Goal: Information Seeking & Learning: Learn about a topic

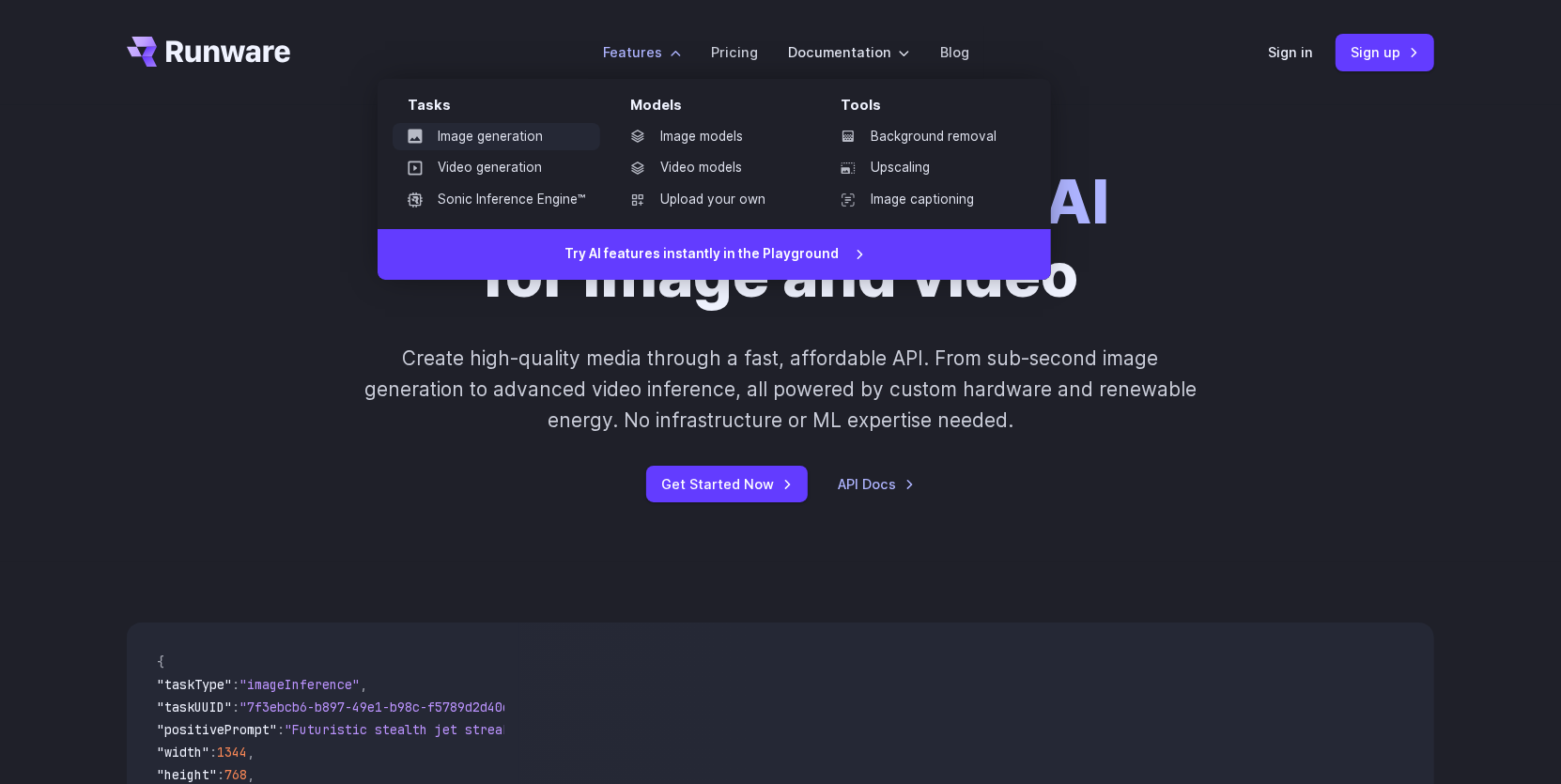
click at [524, 135] on link "Image generation" at bounding box center [496, 136] width 208 height 28
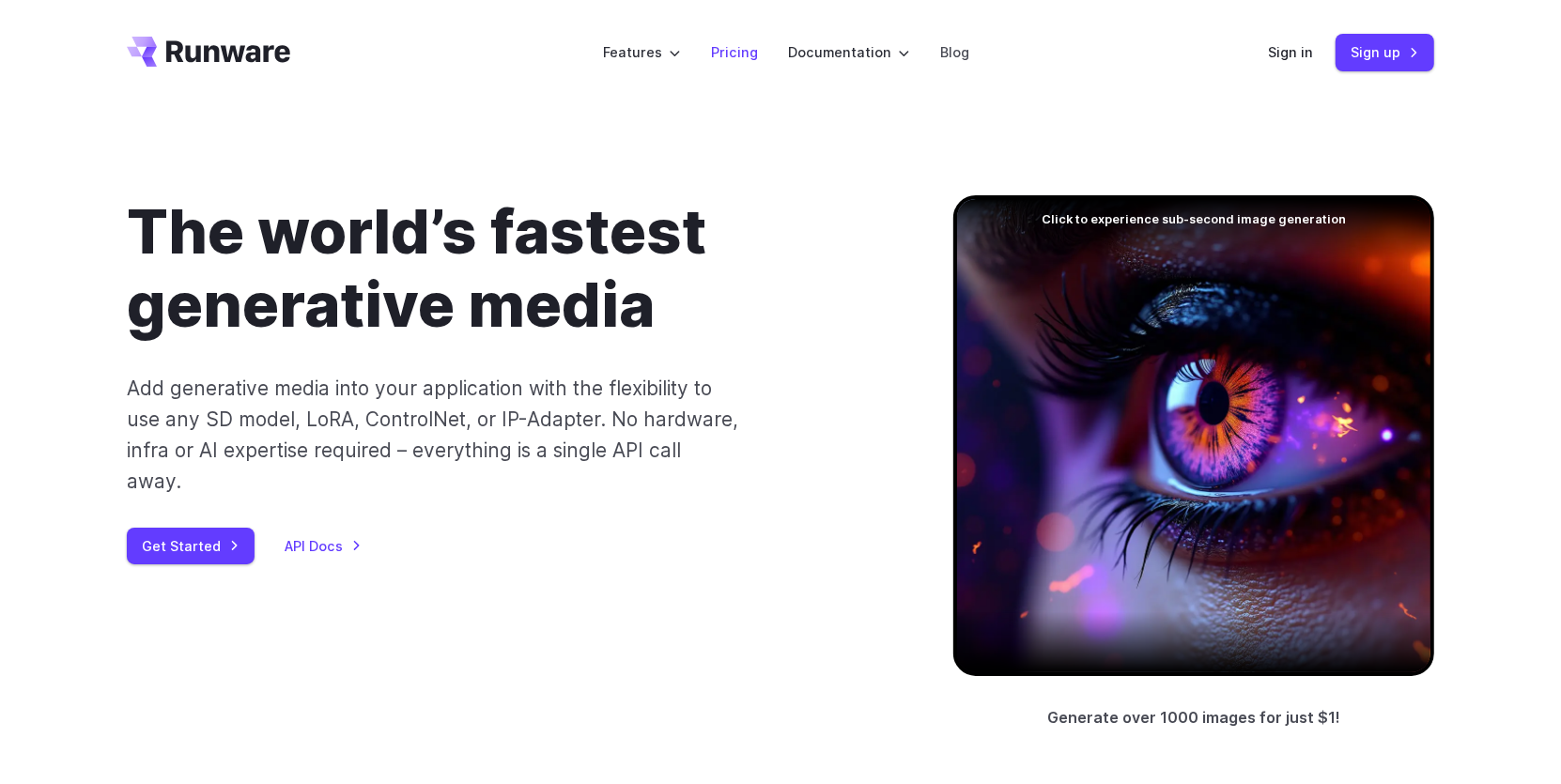
click at [735, 43] on link "Pricing" at bounding box center [734, 52] width 47 height 21
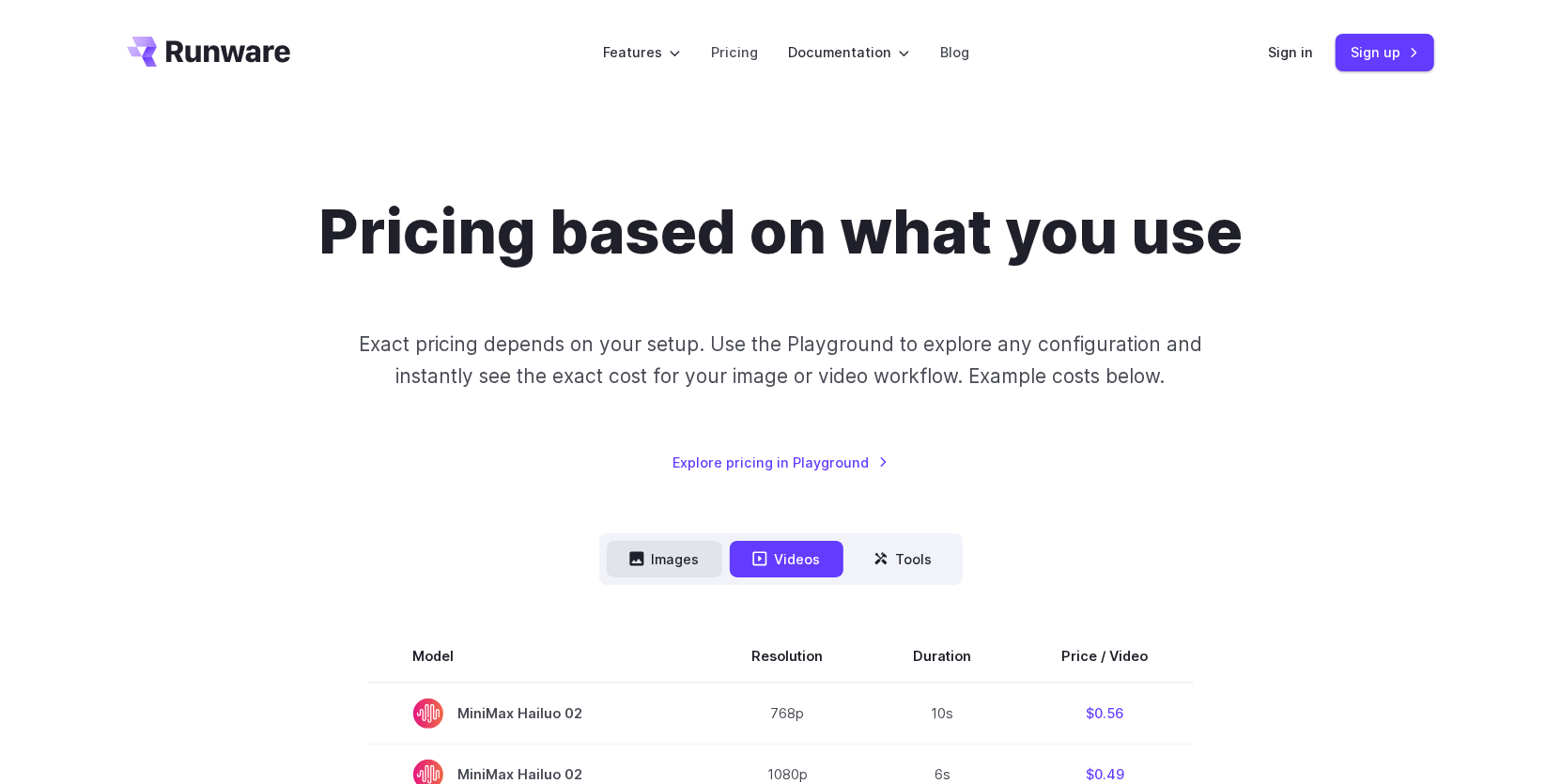
click at [660, 558] on button "Images" at bounding box center [664, 559] width 115 height 37
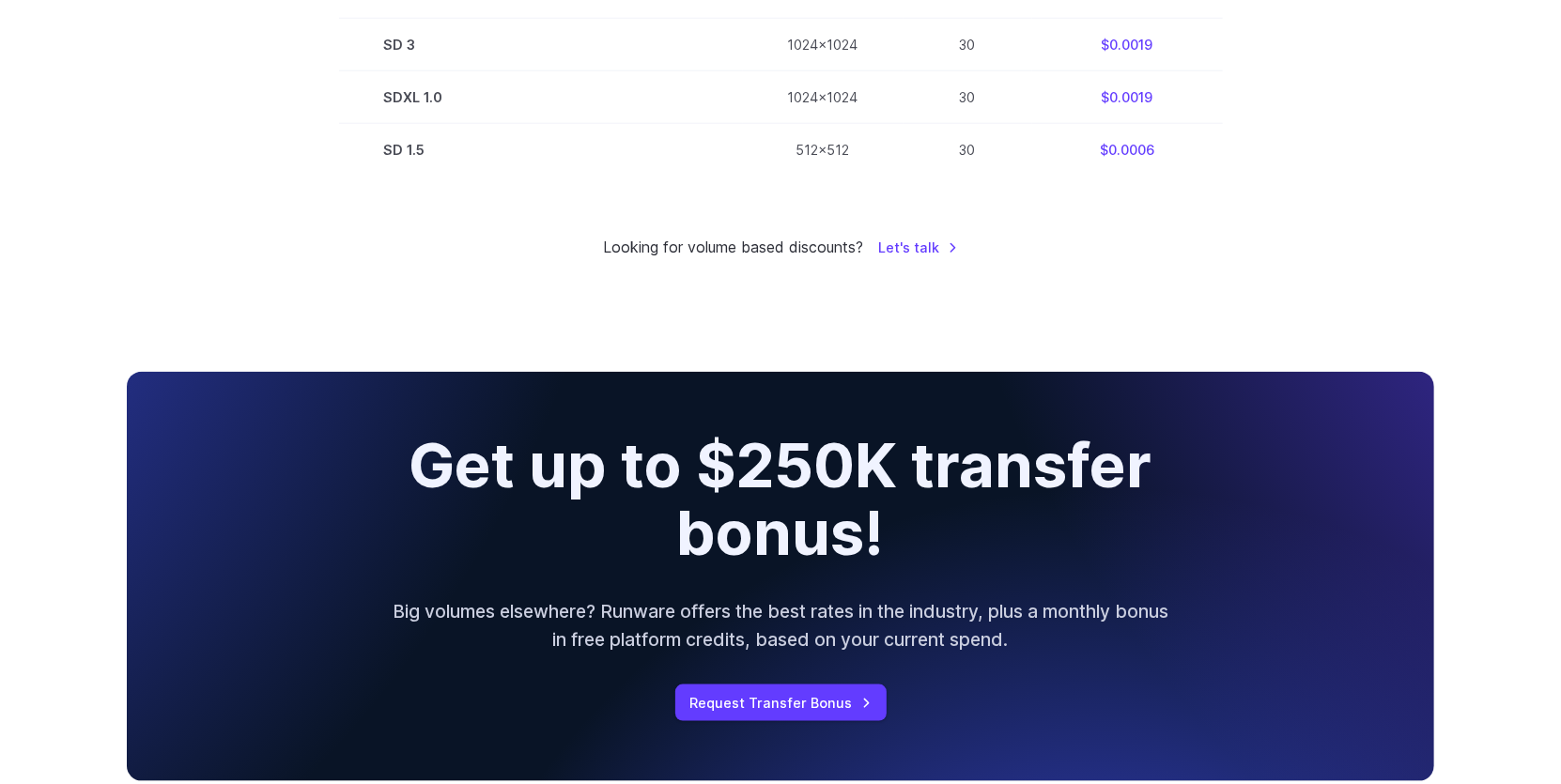
scroll to position [1507, 0]
